Goal: Transaction & Acquisition: Purchase product/service

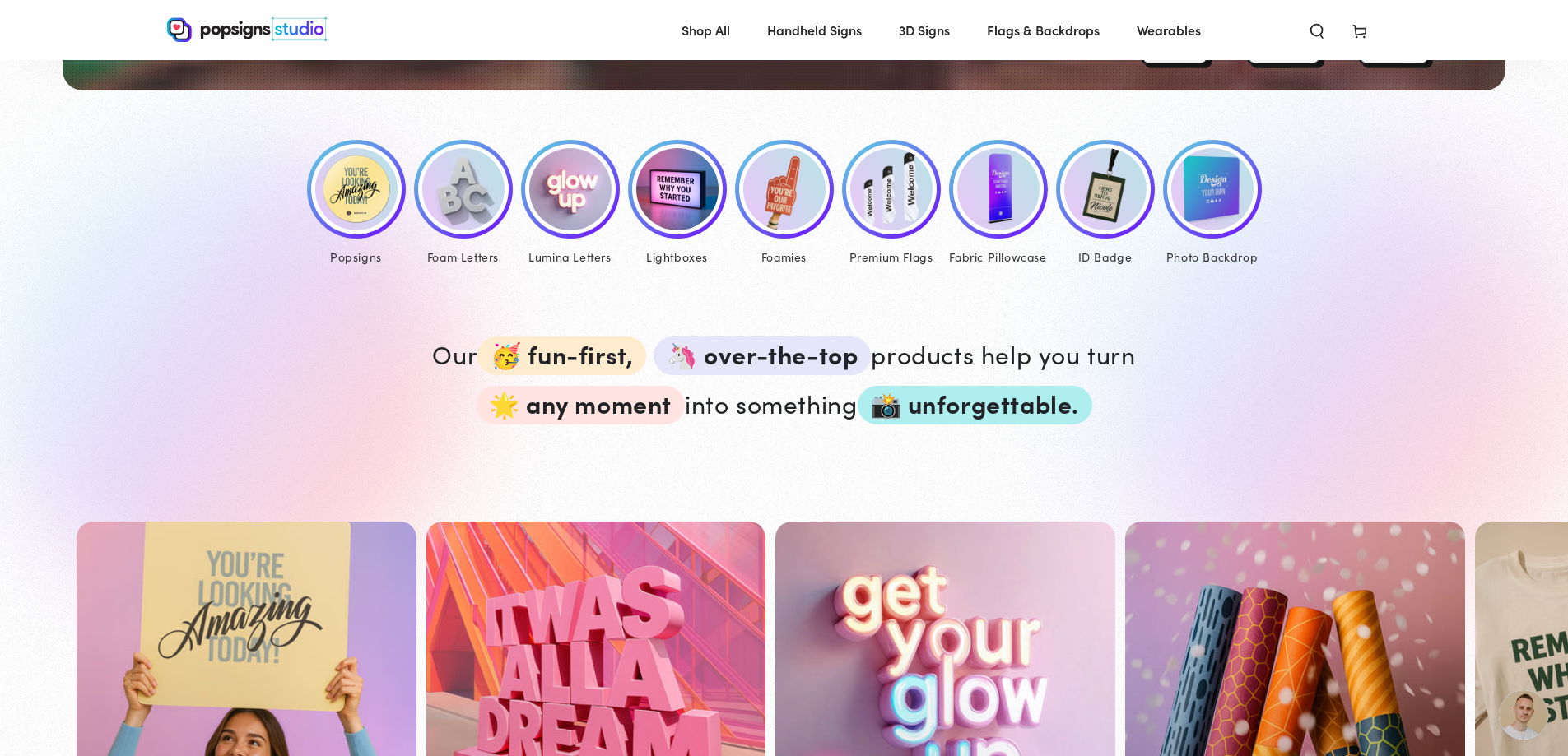
scroll to position [819, 0]
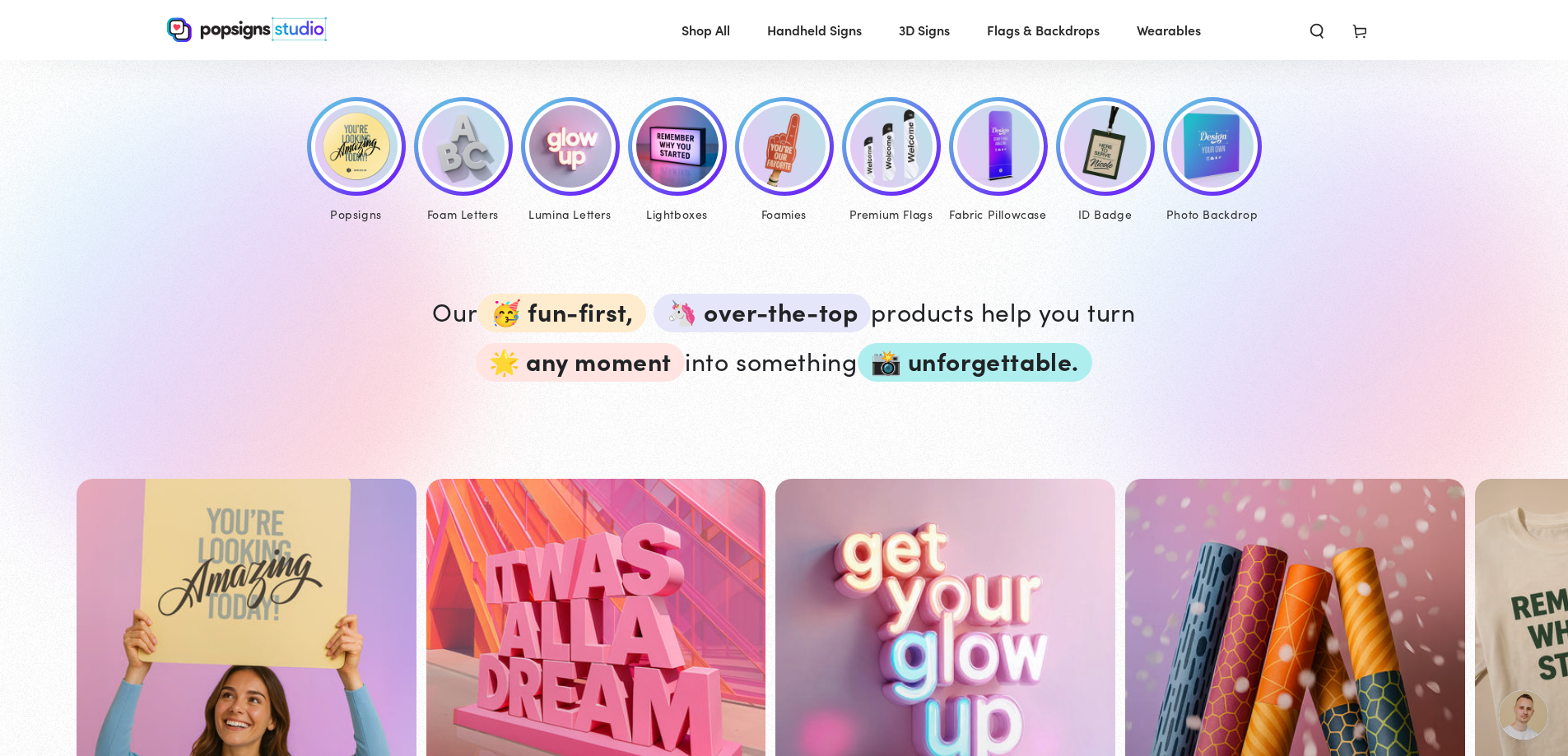
click at [350, 160] on img at bounding box center [356, 146] width 82 height 82
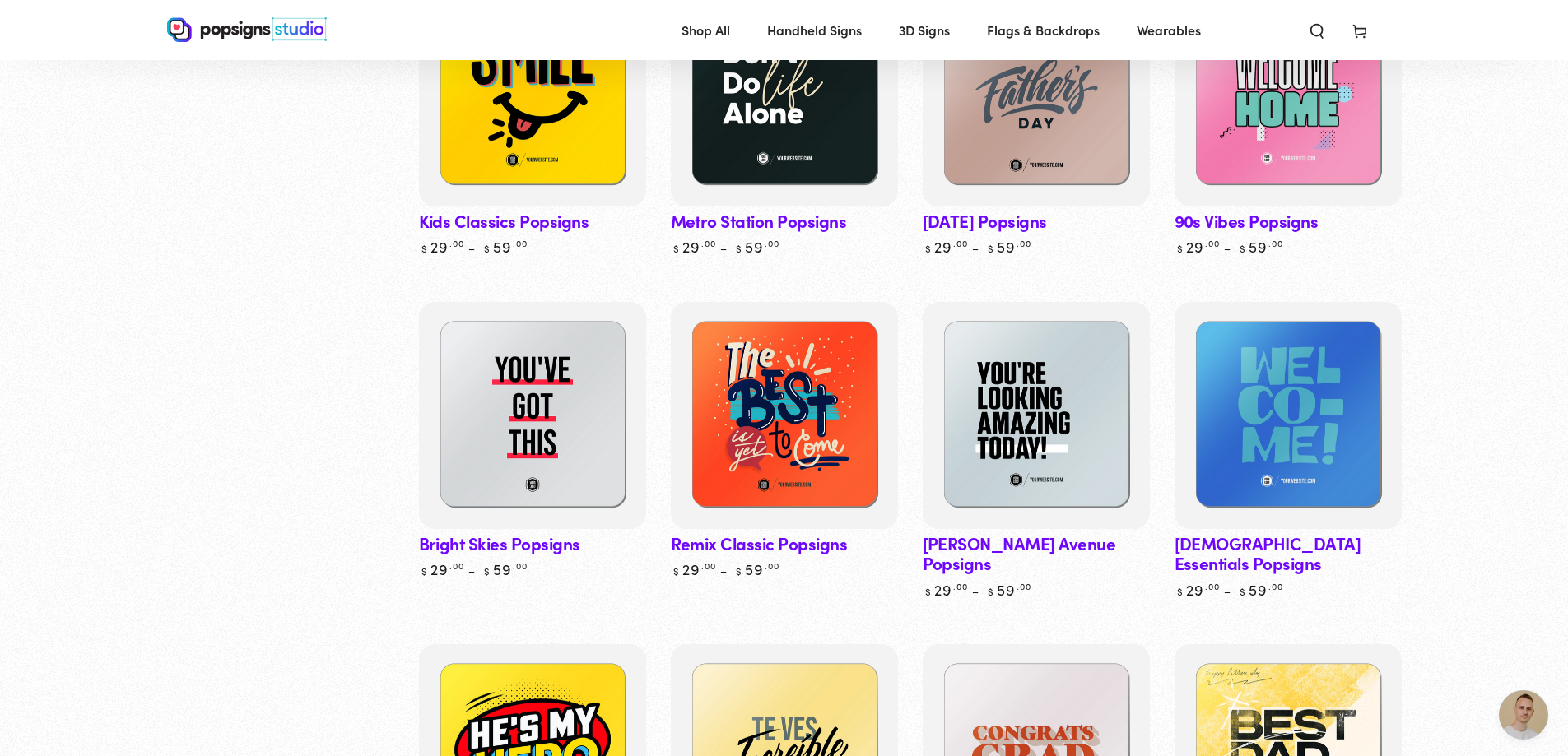
scroll to position [1031, 0]
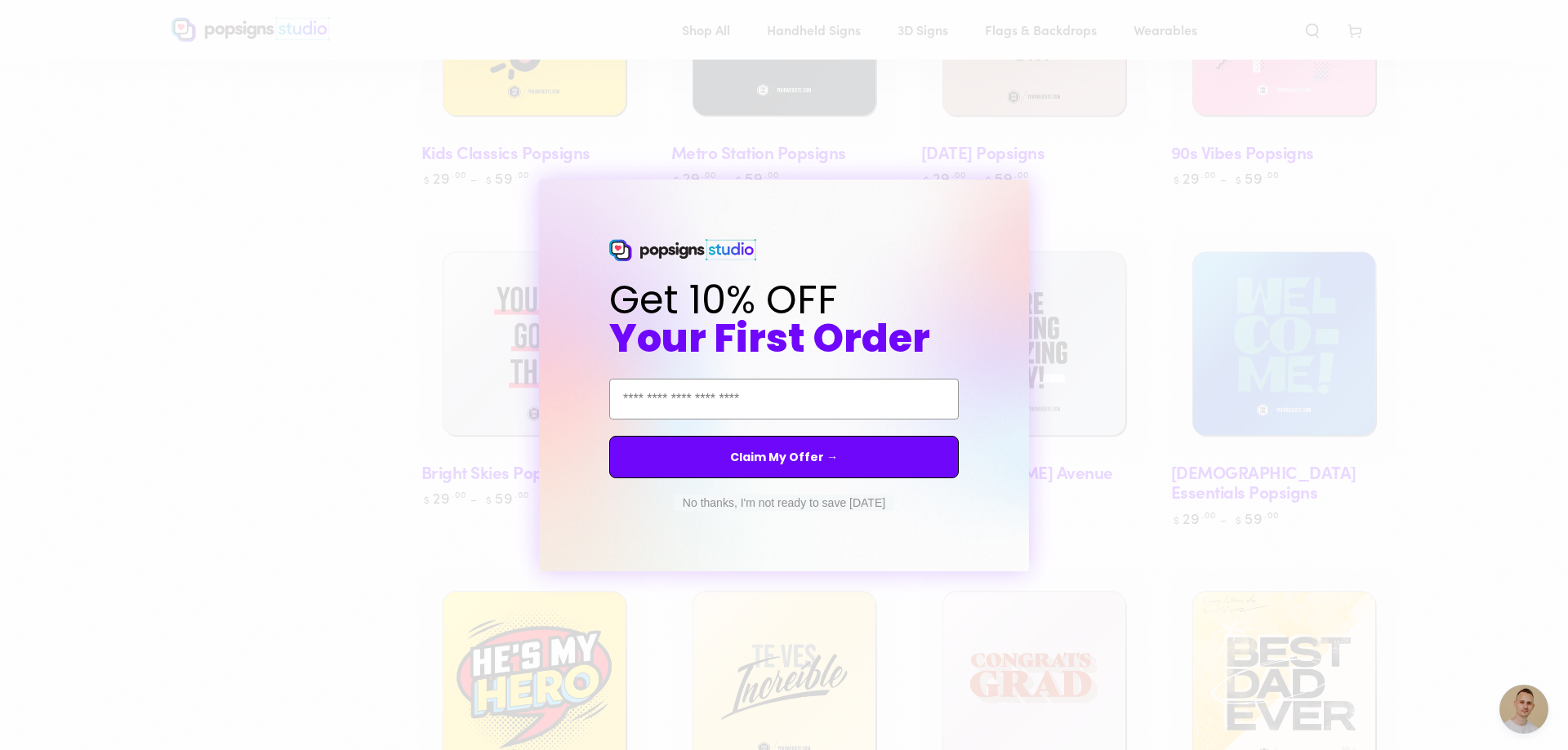
drag, startPoint x: 1561, startPoint y: 183, endPoint x: 1566, endPoint y: 372, distance: 189.1
click at [745, 508] on button "No thanks, I'm not ready to save today" at bounding box center [784, 503] width 219 height 17
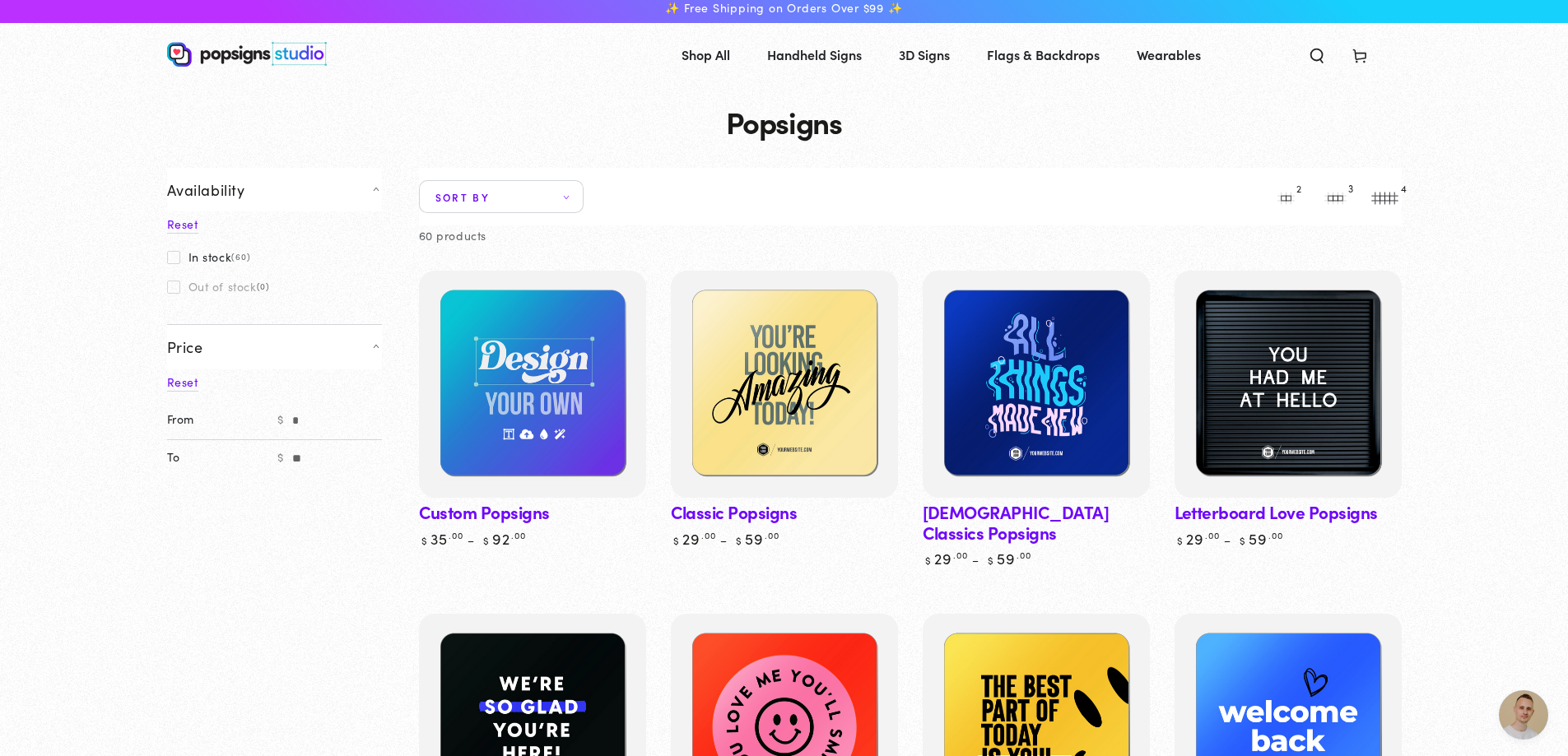
scroll to position [0, 0]
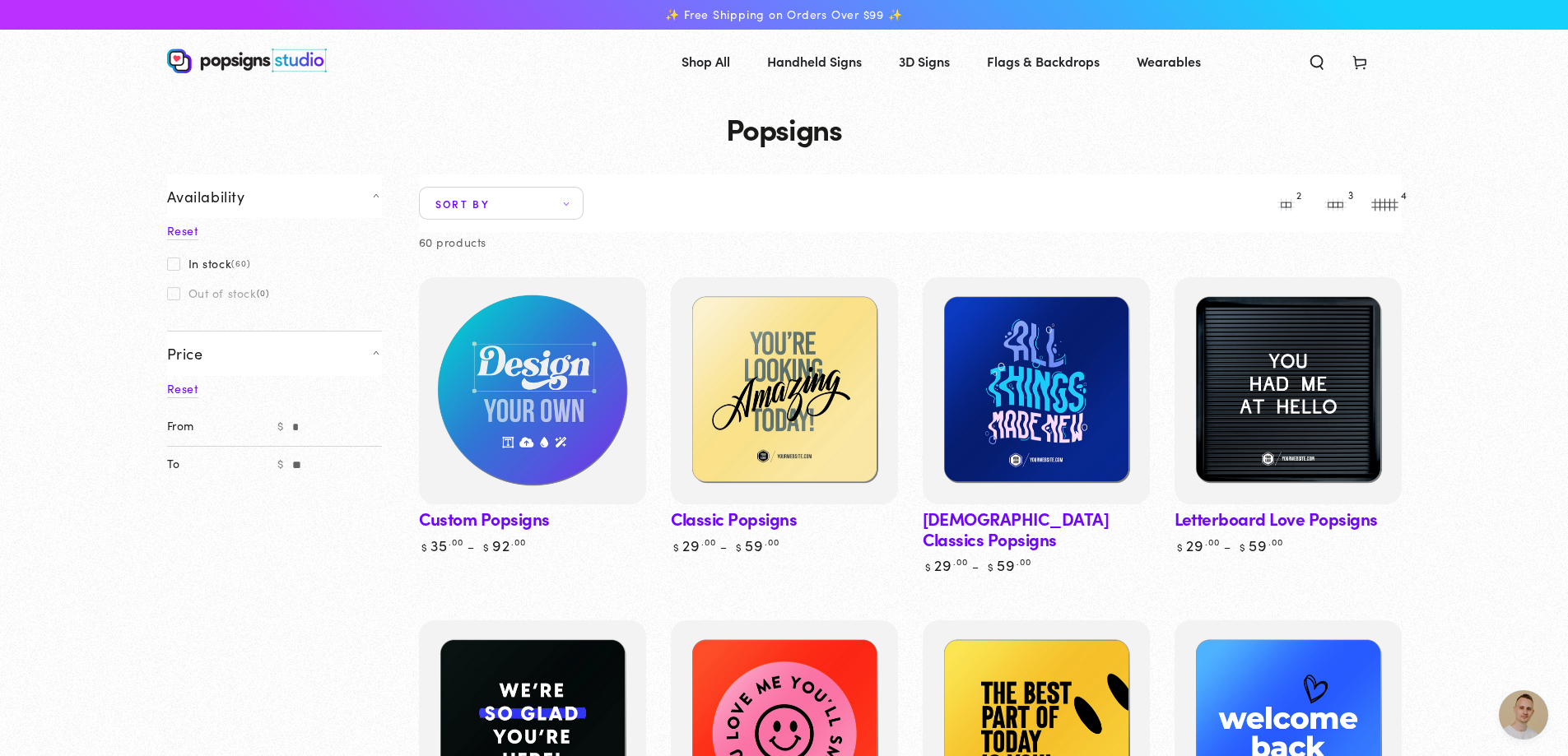
click at [546, 475] on img at bounding box center [531, 390] width 234 height 234
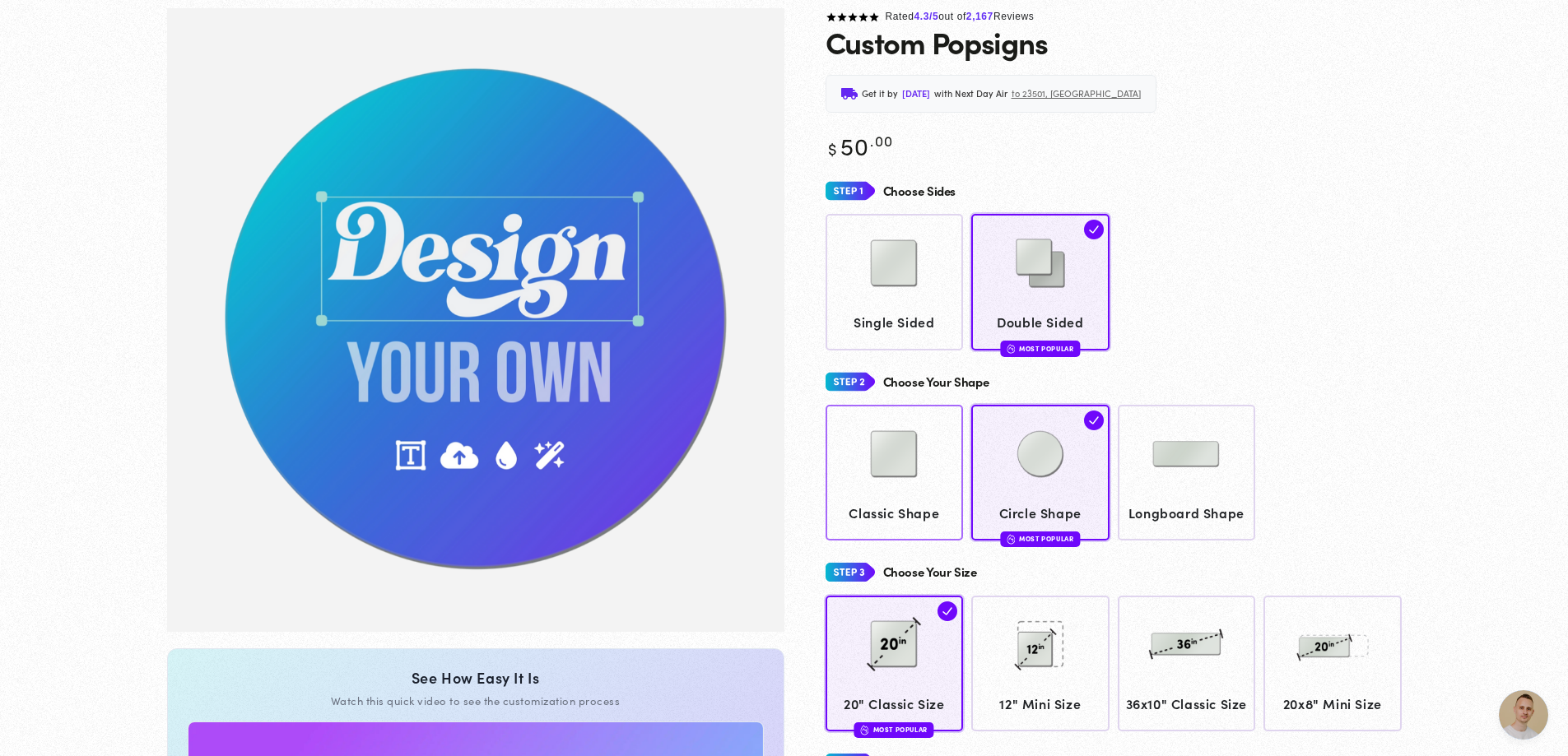
scroll to position [122, 0]
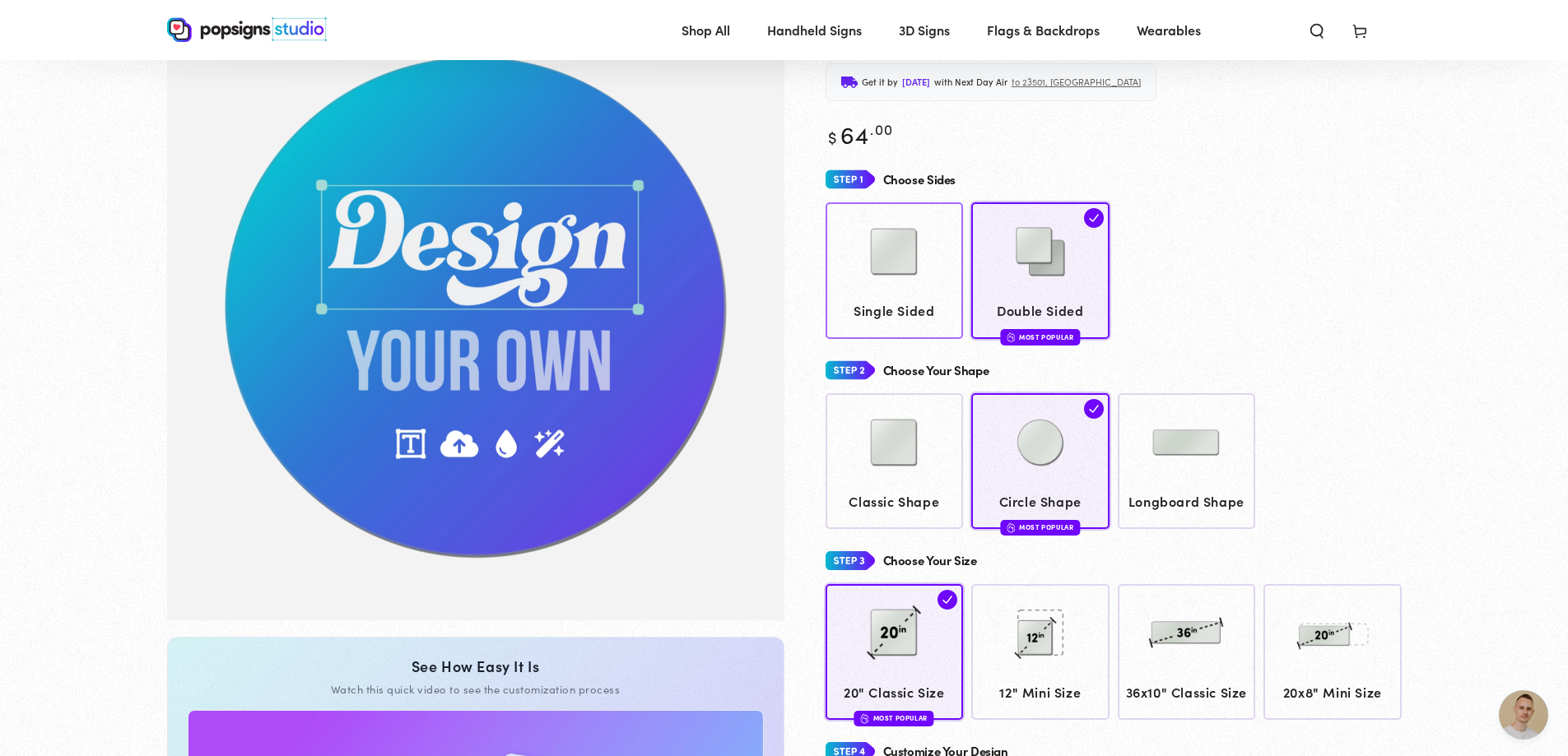
click at [899, 290] on img at bounding box center [893, 251] width 82 height 82
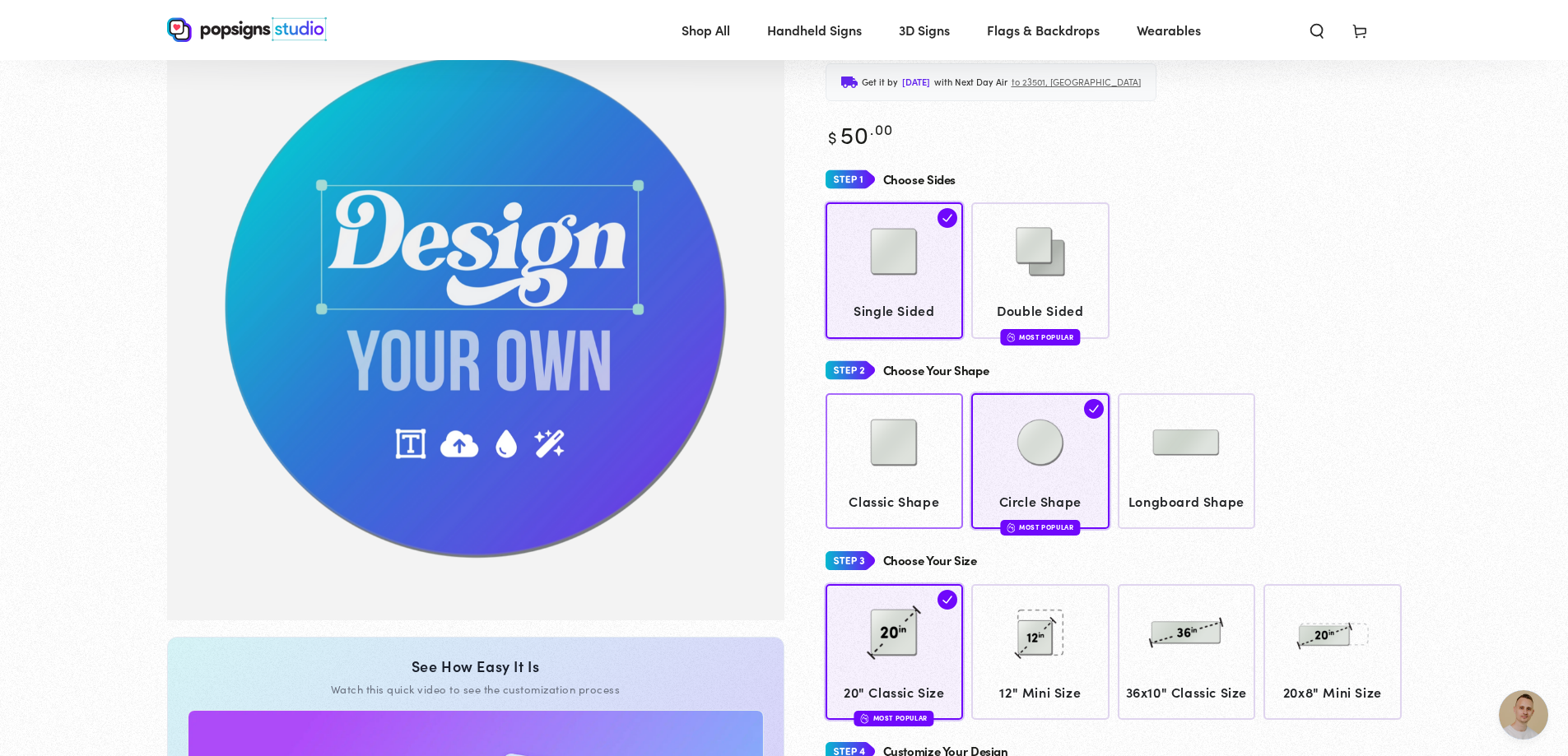
click at [873, 500] on span "Classic Shape" at bounding box center [894, 502] width 122 height 24
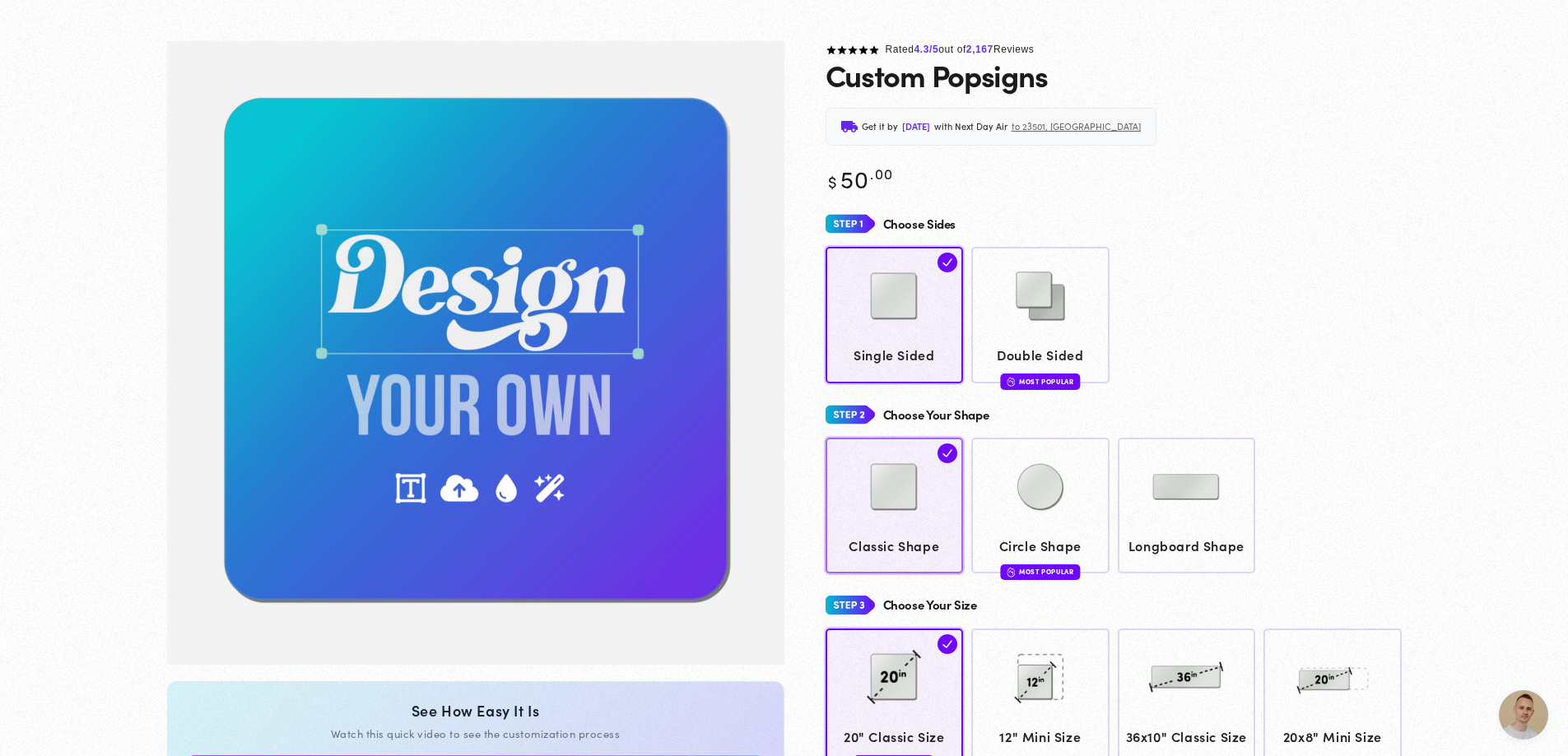
scroll to position [122, 0]
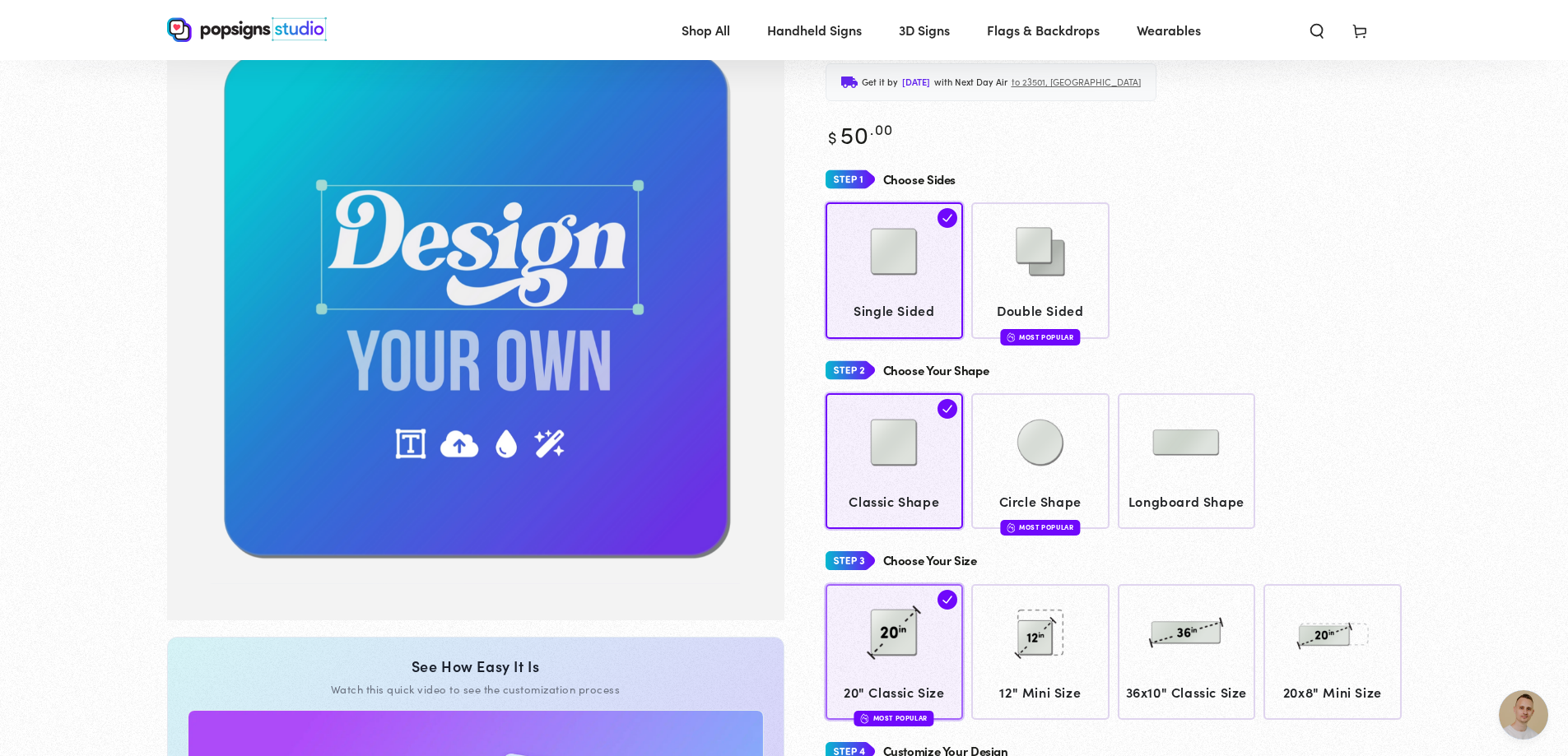
click at [913, 651] on img at bounding box center [893, 632] width 82 height 82
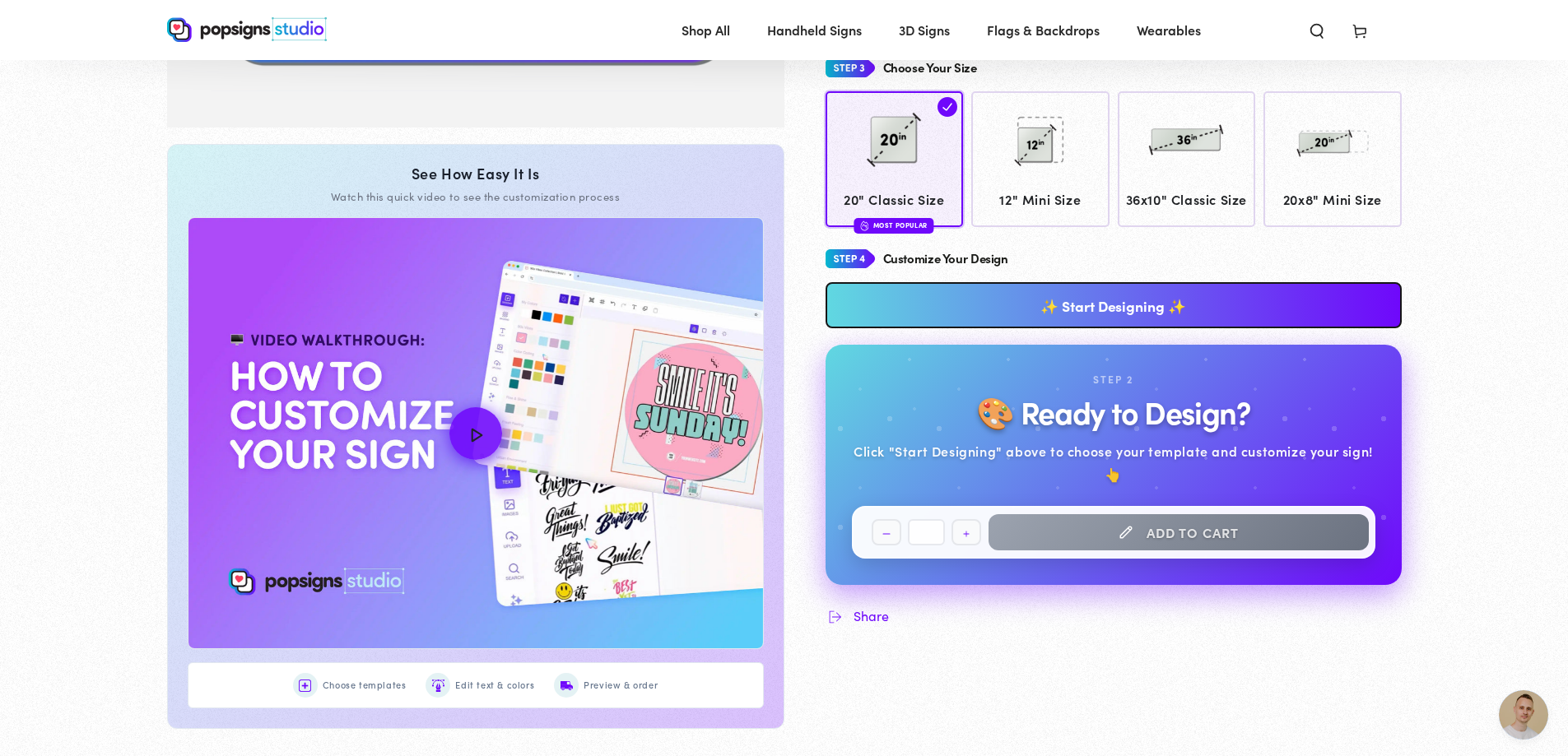
scroll to position [619, 0]
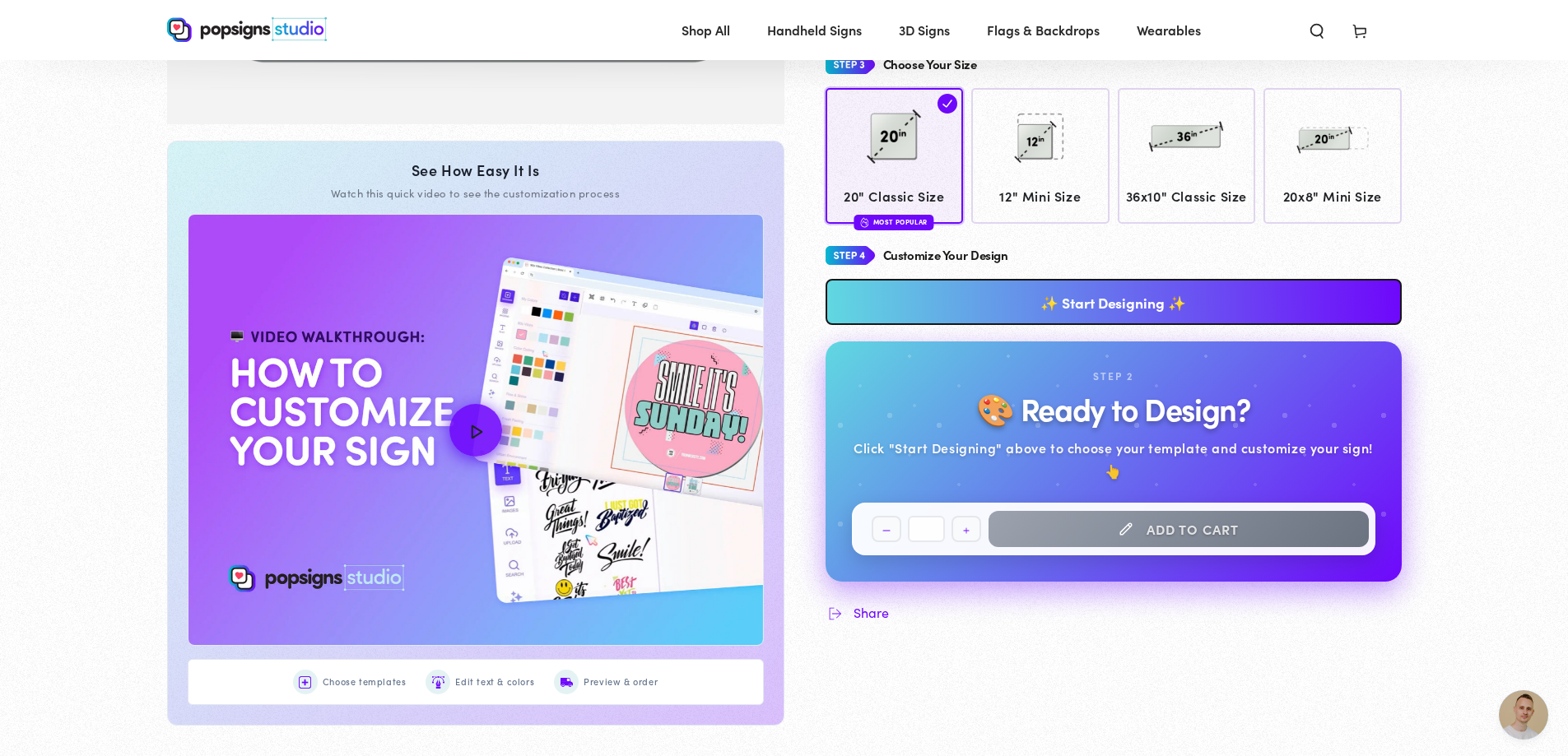
click at [1085, 313] on link "✨ Start Designing ✨" at bounding box center [1113, 302] width 576 height 46
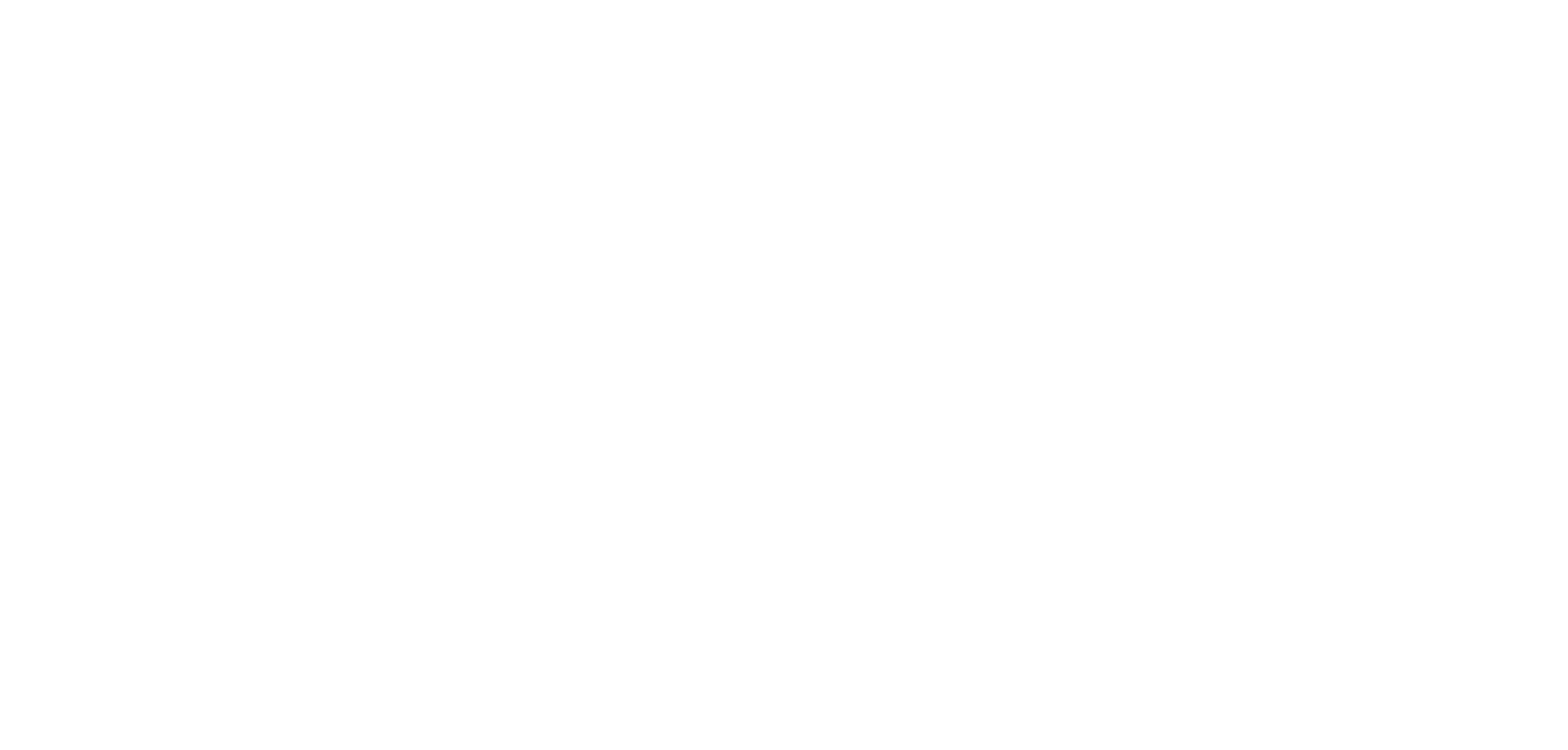
scroll to position [0, 0]
type textarea "An ancient tree with a door leading to a magical world"
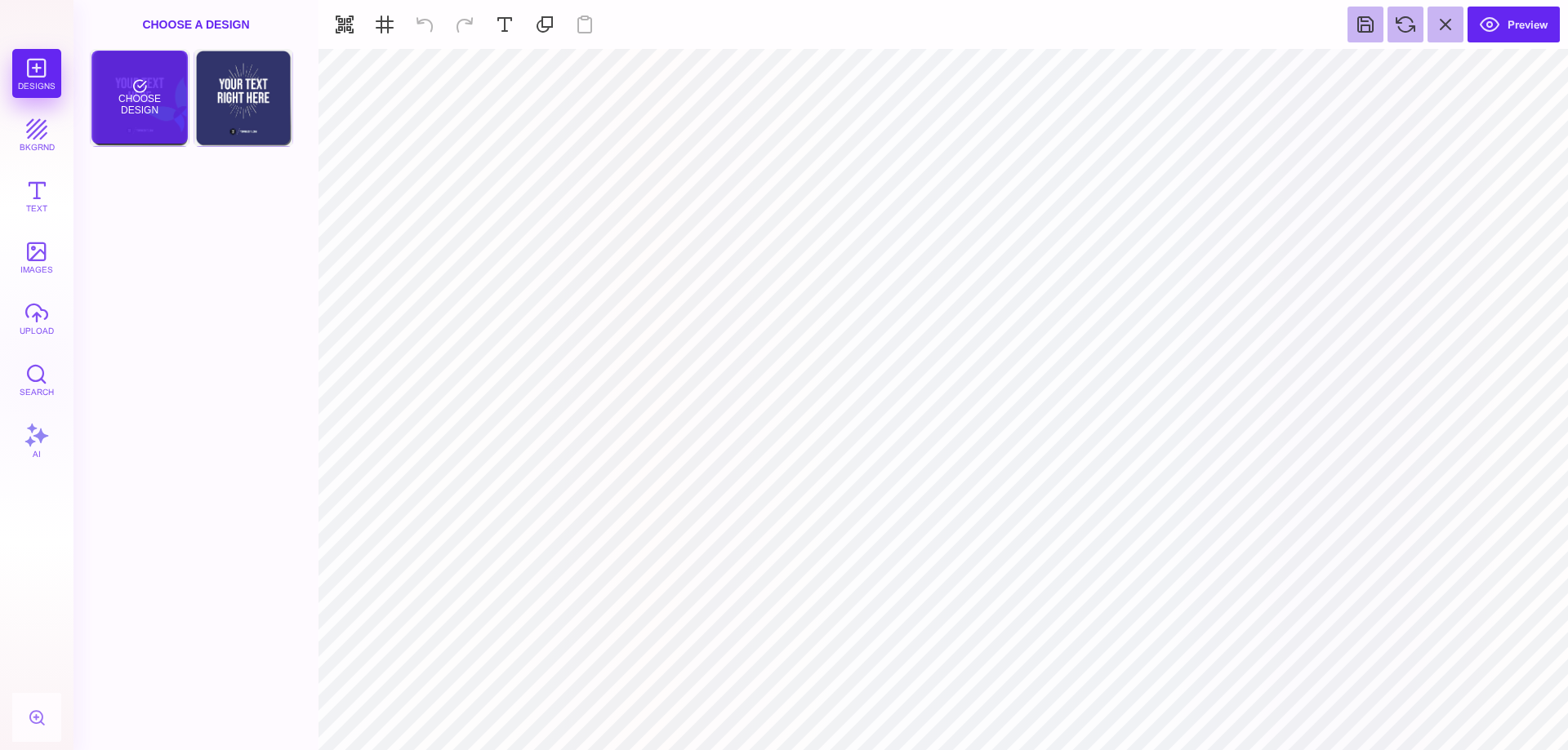
click at [129, 107] on div "Choose Design" at bounding box center [140, 97] width 96 height 93
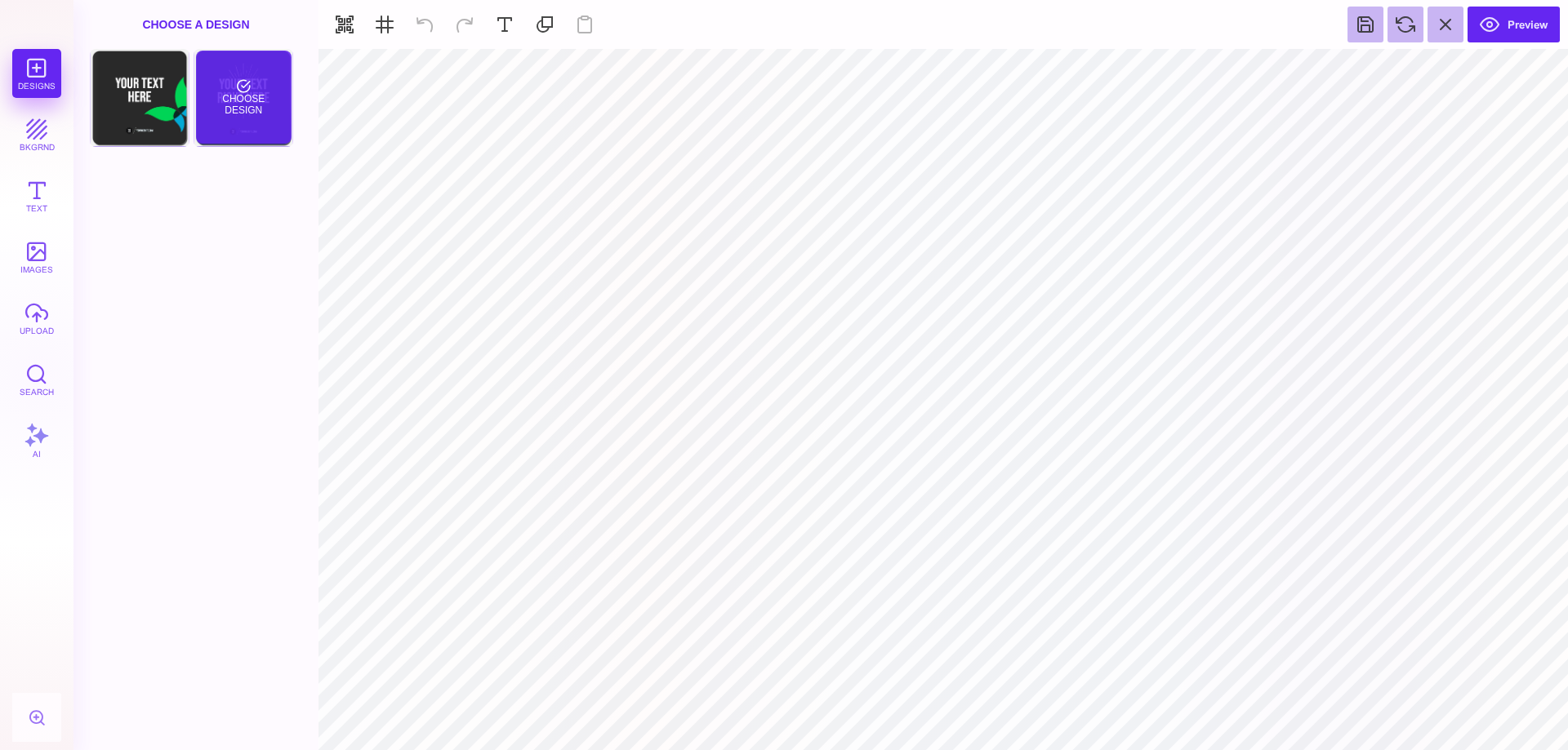
click at [265, 116] on div "Choose Design" at bounding box center [244, 97] width 96 height 93
click at [35, 135] on button "bkgrnd" at bounding box center [37, 135] width 49 height 49
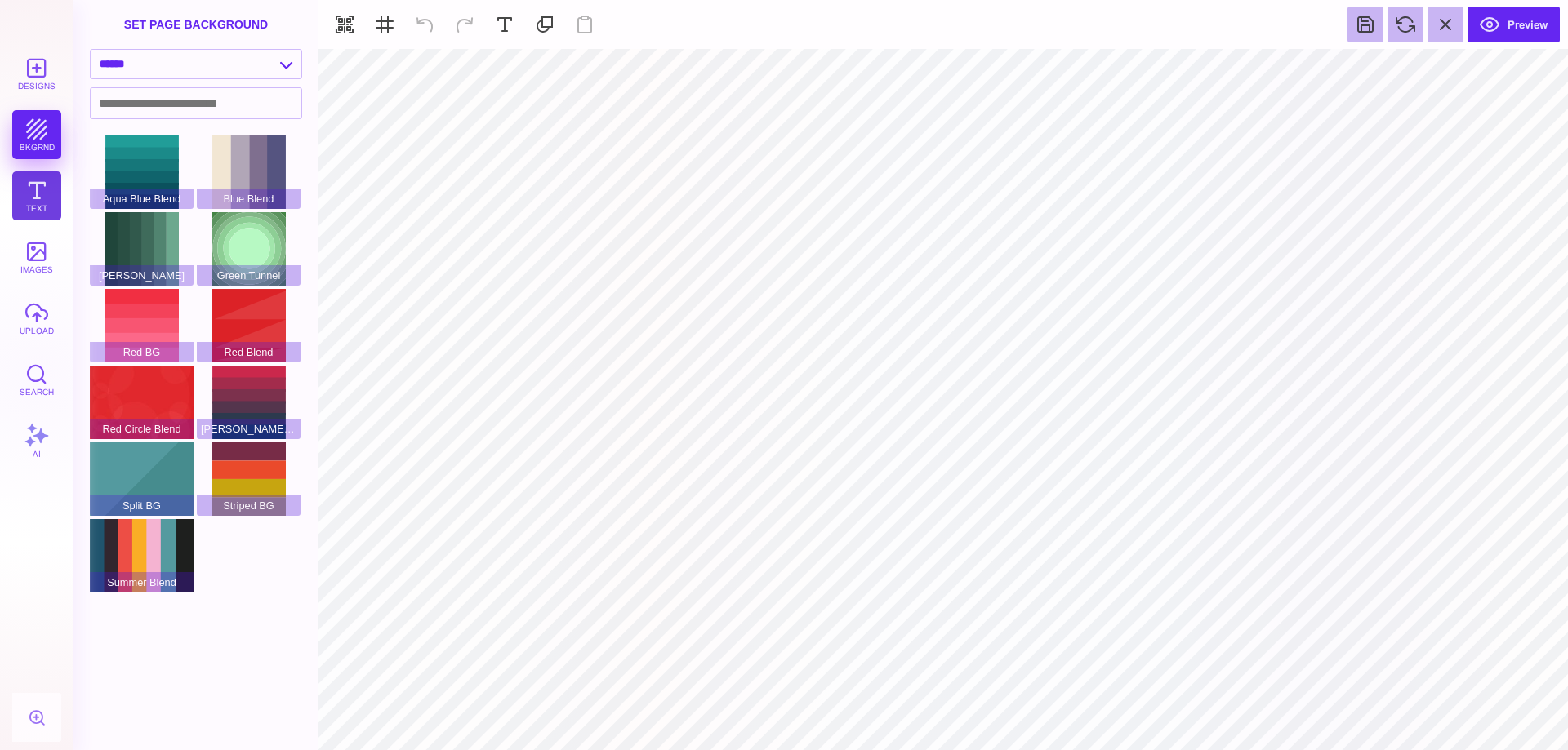
click at [31, 195] on button "Text" at bounding box center [37, 196] width 49 height 49
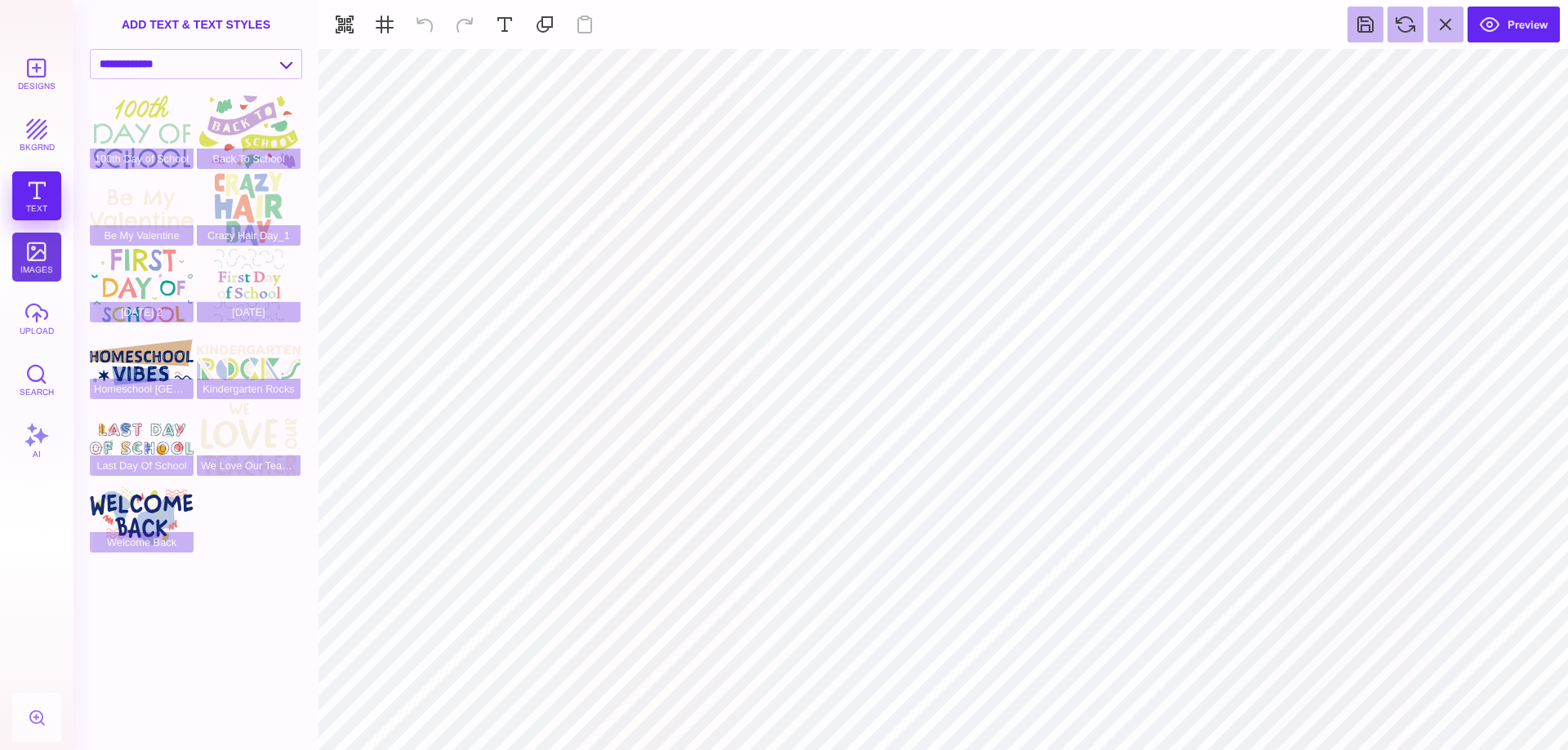
click at [31, 259] on button "images" at bounding box center [37, 257] width 49 height 49
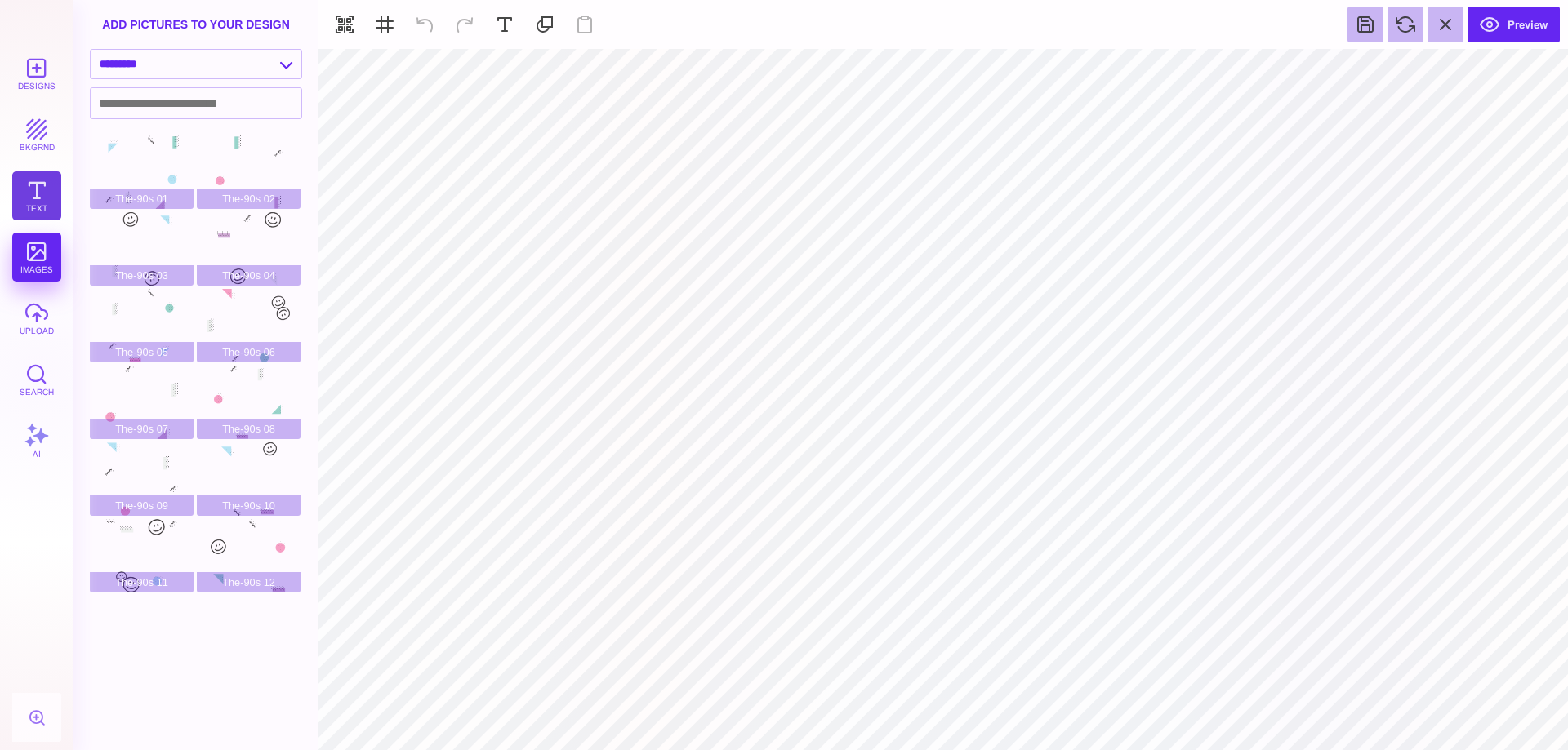
click at [47, 199] on button "Text" at bounding box center [37, 196] width 49 height 49
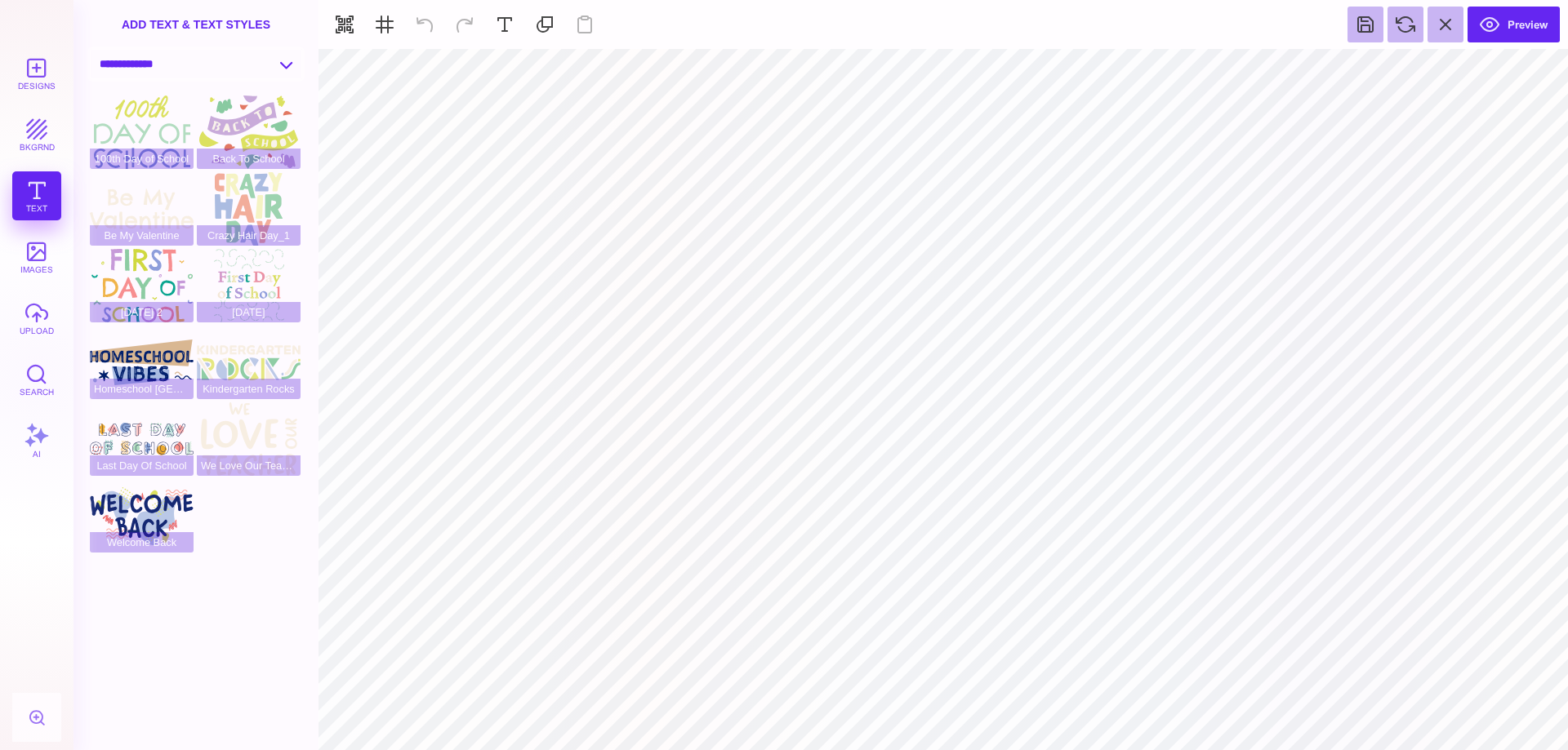
click at [285, 63] on select "**********" at bounding box center [196, 64] width 210 height 28
select select "**********"
click at [91, 50] on select "**********" at bounding box center [196, 64] width 210 height 28
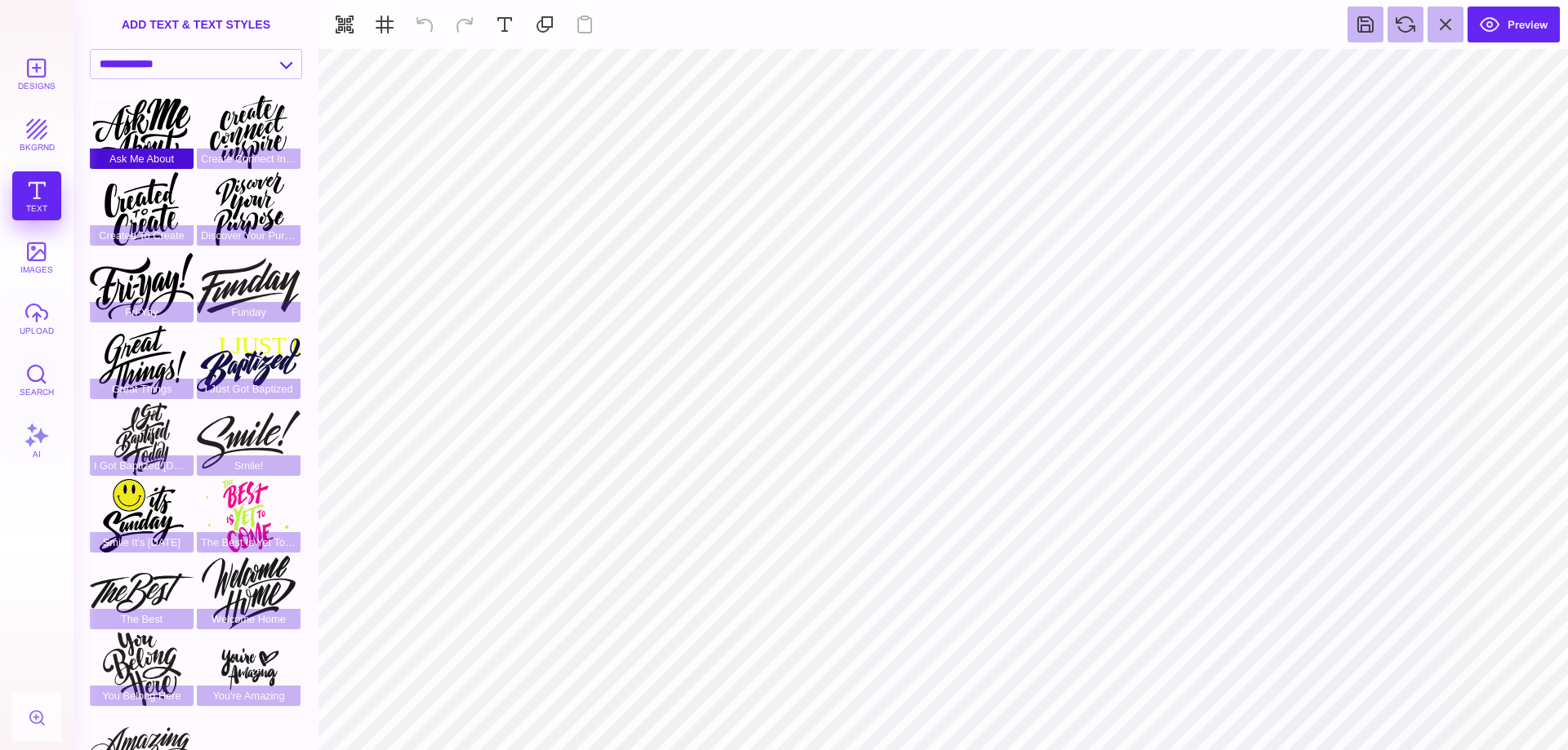
click at [143, 126] on div "Ask Me About" at bounding box center [142, 132] width 104 height 73
type input "#000000"
